Goal: Task Accomplishment & Management: Complete application form

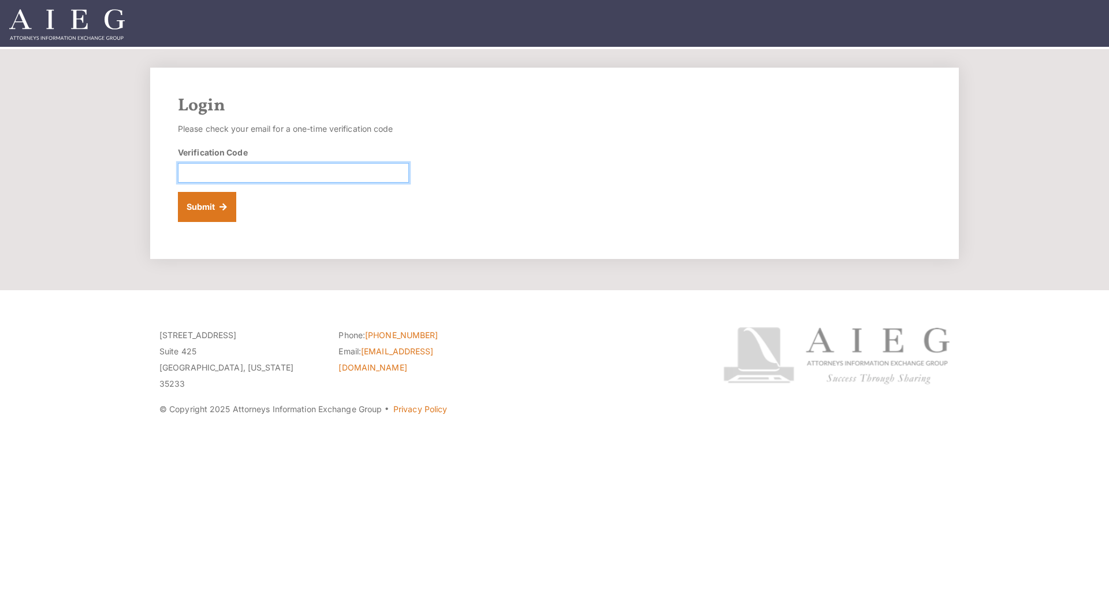
click at [261, 176] on input "Verification Code" at bounding box center [293, 173] width 231 height 20
type input "903312"
click at [210, 211] on button "Submit" at bounding box center [207, 207] width 58 height 30
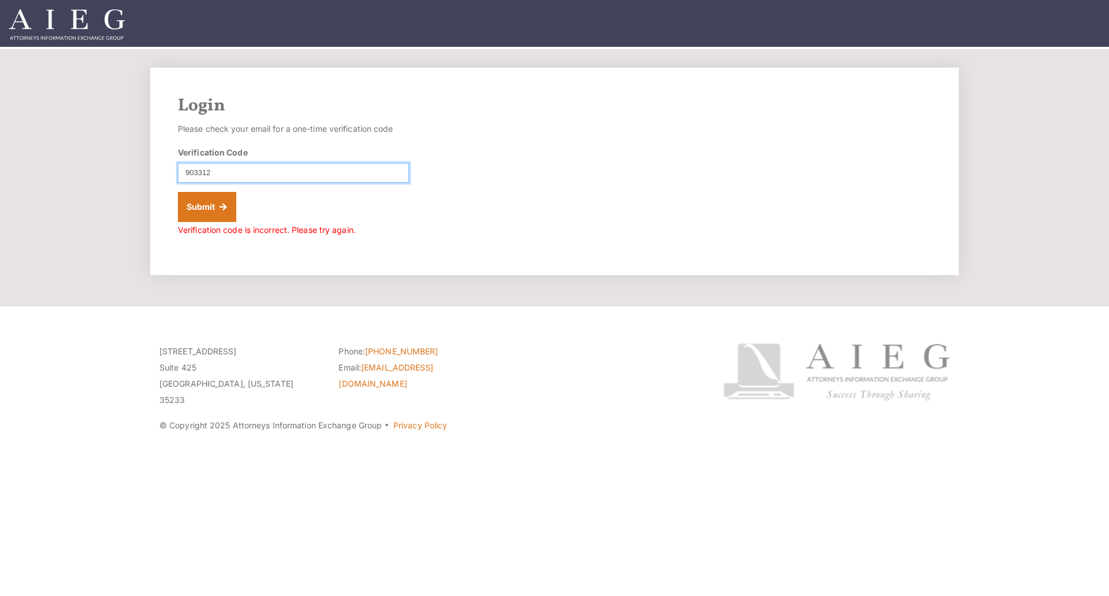
click at [214, 173] on input "903312" at bounding box center [293, 173] width 231 height 20
type input "903312"
click at [227, 204] on button "Submit" at bounding box center [207, 207] width 58 height 30
click at [211, 206] on button "Submit" at bounding box center [207, 207] width 58 height 30
click at [352, 180] on input "903312" at bounding box center [293, 173] width 231 height 20
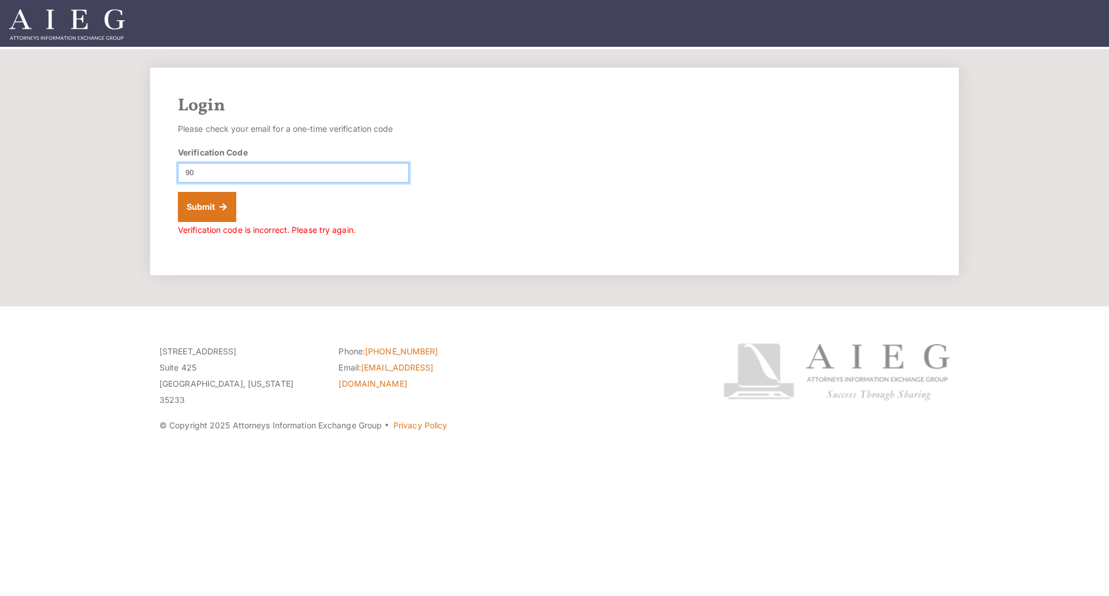
type input "9"
type input "903312"
click at [178, 192] on button "Submit" at bounding box center [207, 207] width 58 height 30
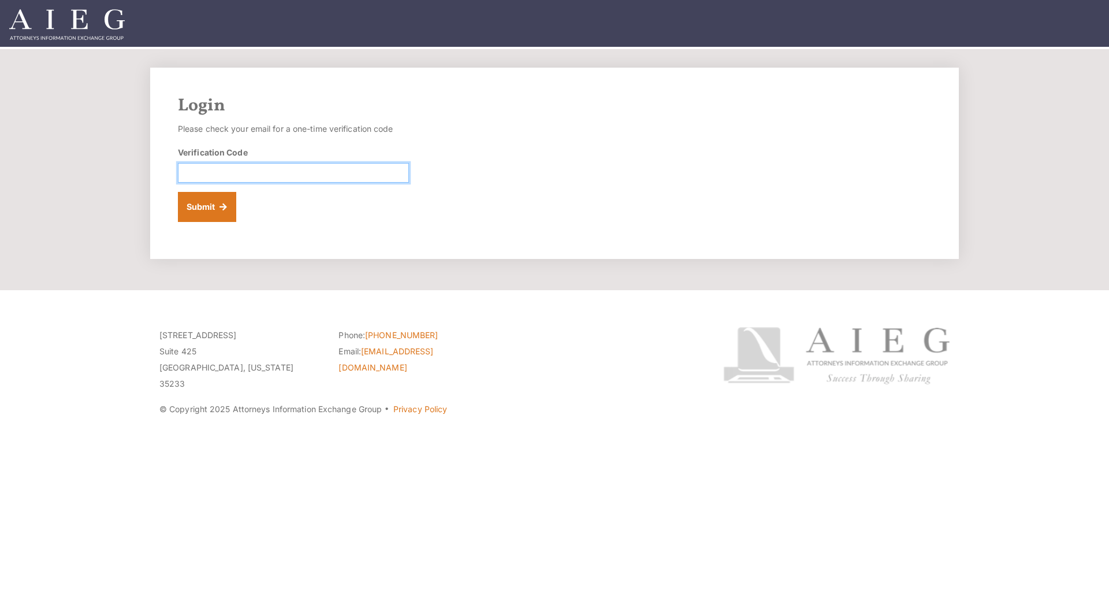
click at [225, 175] on input "Verification Code" at bounding box center [293, 173] width 231 height 20
type input "903312"
click at [216, 211] on button "Submit" at bounding box center [207, 207] width 58 height 30
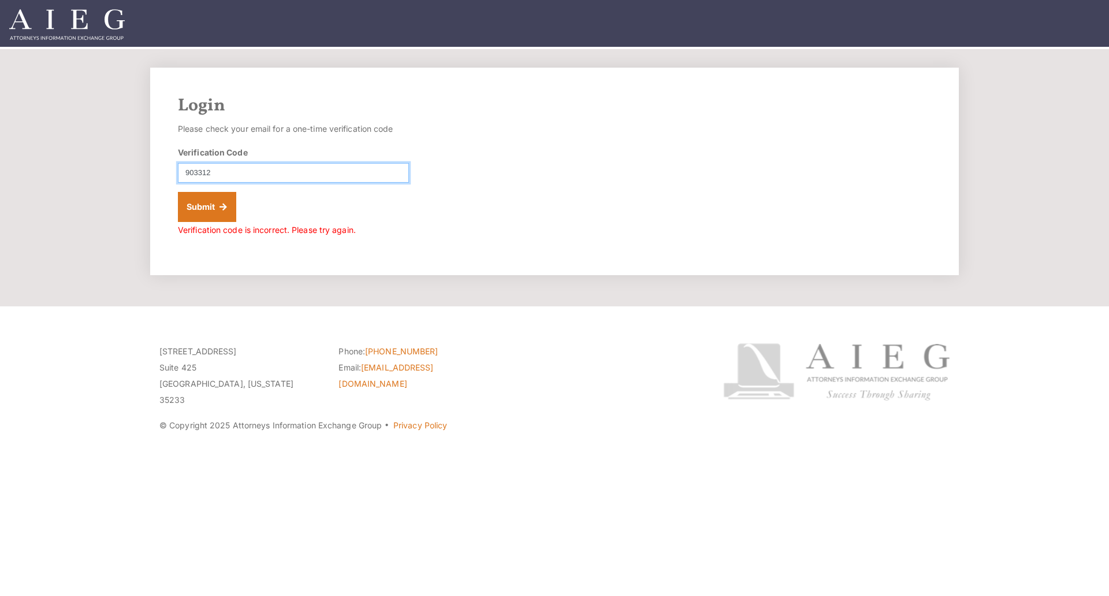
click at [242, 172] on input "903312" at bounding box center [293, 173] width 231 height 20
type input "9"
type input "955747"
click at [207, 212] on button "Submit" at bounding box center [207, 207] width 58 height 30
